Goal: Find specific page/section: Find specific page/section

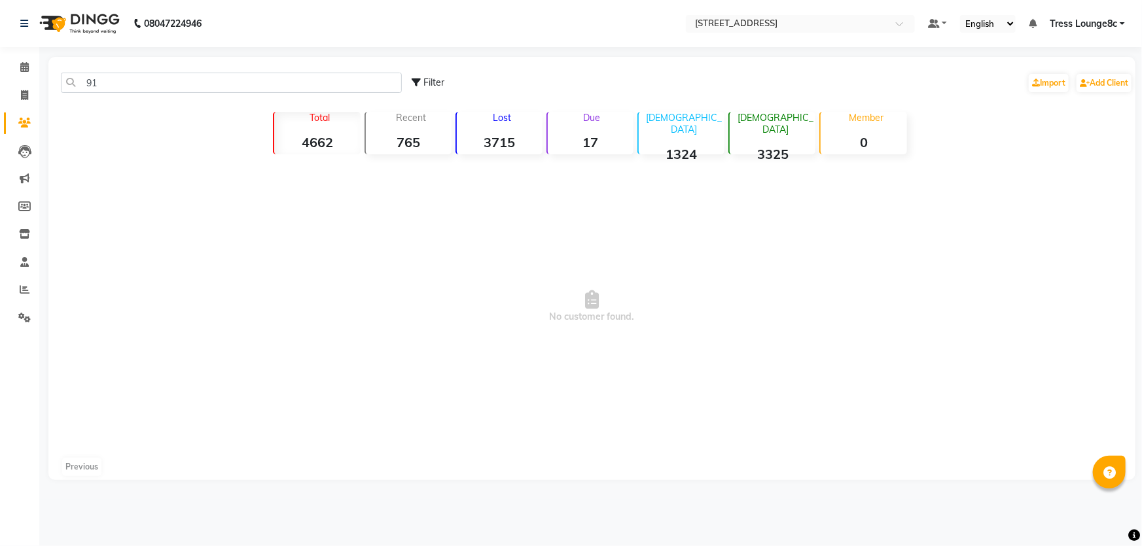
type input "9"
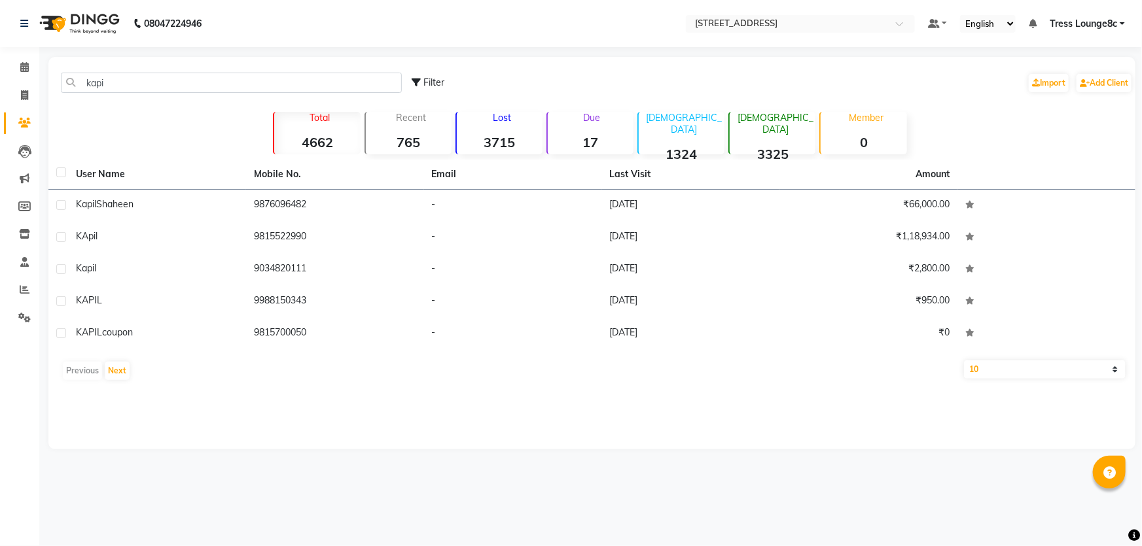
type input "kapi"
click at [177, 93] on div "kapi Filter Import Add Client" at bounding box center [591, 82] width 1081 height 41
click at [177, 88] on input "kapi" at bounding box center [231, 83] width 341 height 20
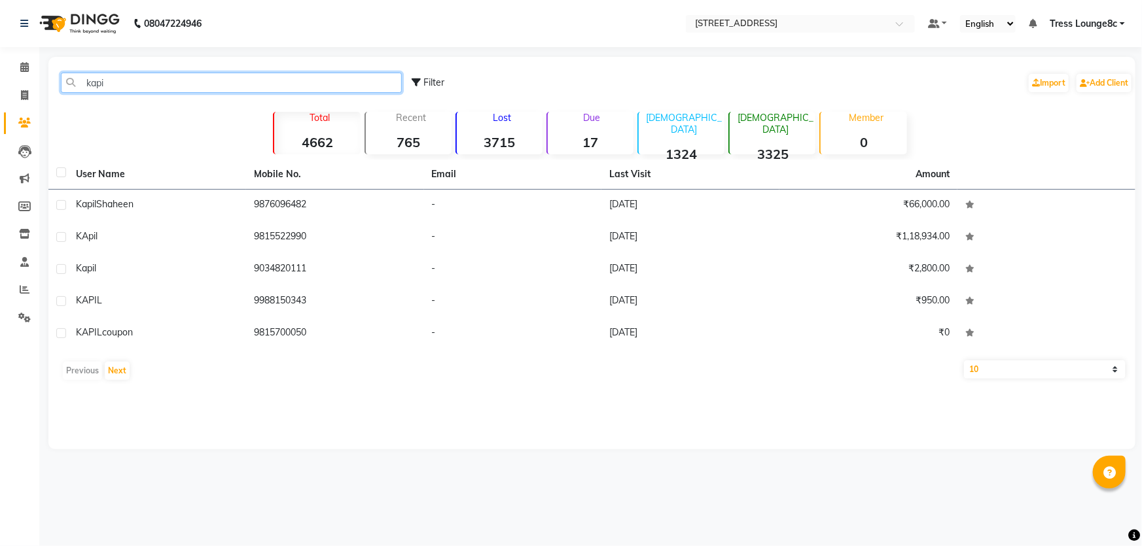
click at [177, 88] on input "kapi" at bounding box center [231, 83] width 341 height 20
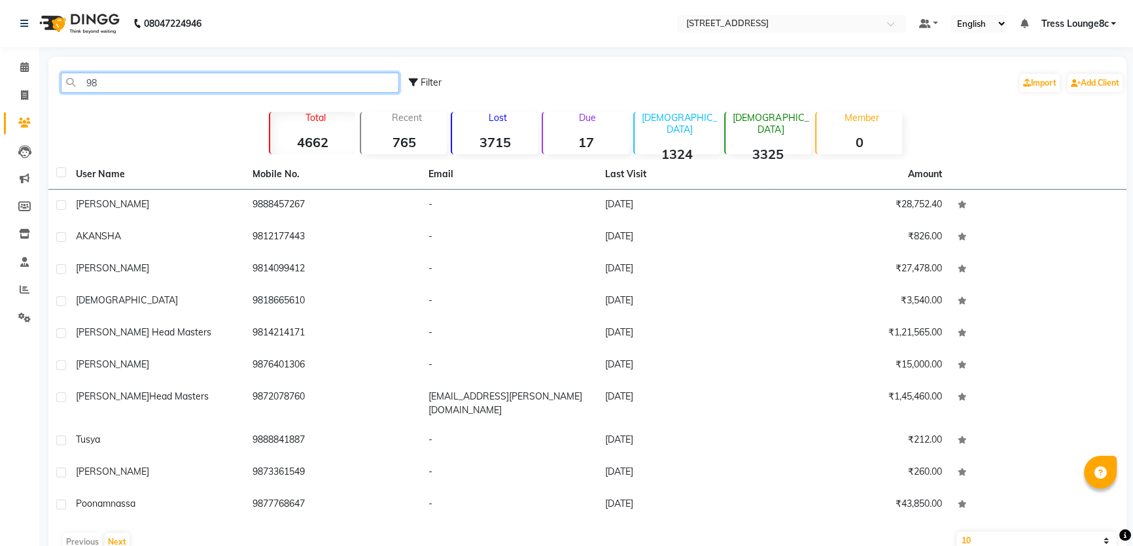
type input "98"
click at [258, 79] on input "98" at bounding box center [230, 83] width 338 height 20
